Goal: Information Seeking & Learning: Check status

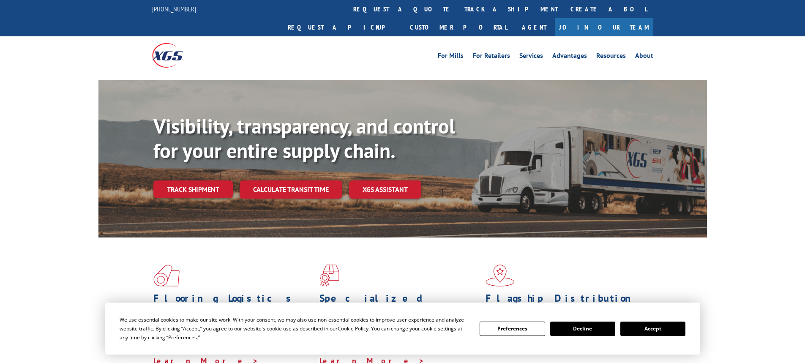
click at [190, 181] on link "Track shipment" at bounding box center [192, 190] width 79 height 18
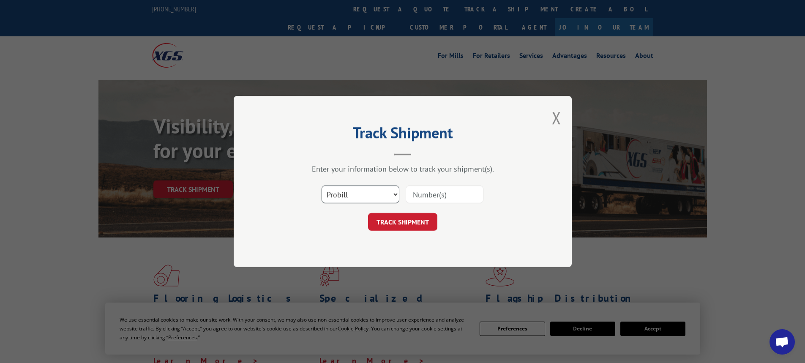
click at [351, 197] on select "Select category... Probill BOL PO" at bounding box center [361, 195] width 78 height 18
select select "bol"
click at [322, 186] on select "Select category... Probill BOL PO" at bounding box center [361, 195] width 78 height 18
click at [425, 189] on input at bounding box center [445, 195] width 78 height 18
type input "54400929"
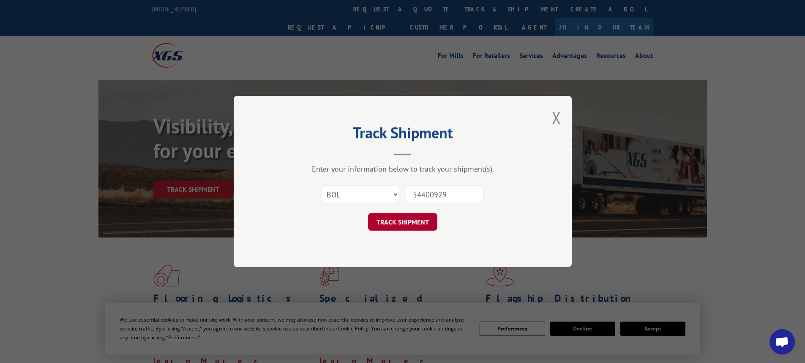
click at [423, 217] on button "TRACK SHIPMENT" at bounding box center [402, 222] width 69 height 18
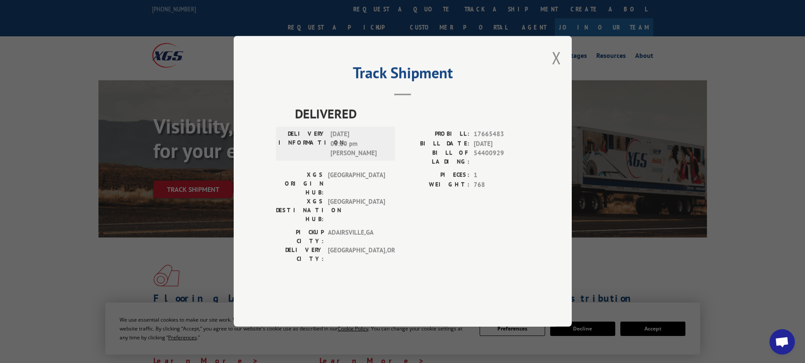
click at [557, 69] on button "Close modal" at bounding box center [556, 58] width 9 height 22
